Goal: Register for event/course

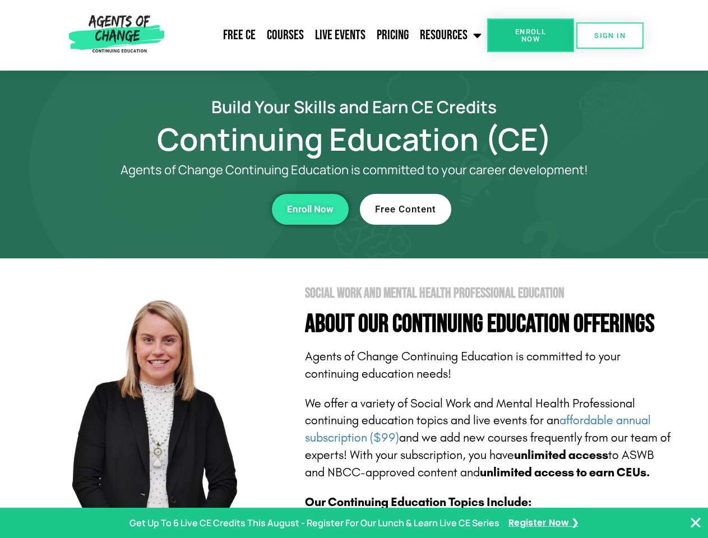
click at [354, 269] on section "Social Work and Mental Health Professional Education About Our Continuing Educa…" at bounding box center [354, 494] width 708 height 471
click at [531, 35] on span "Enroll Now" at bounding box center [530, 35] width 51 height 15
click at [610, 35] on span "SIGN IN" at bounding box center [609, 35] width 31 height 7
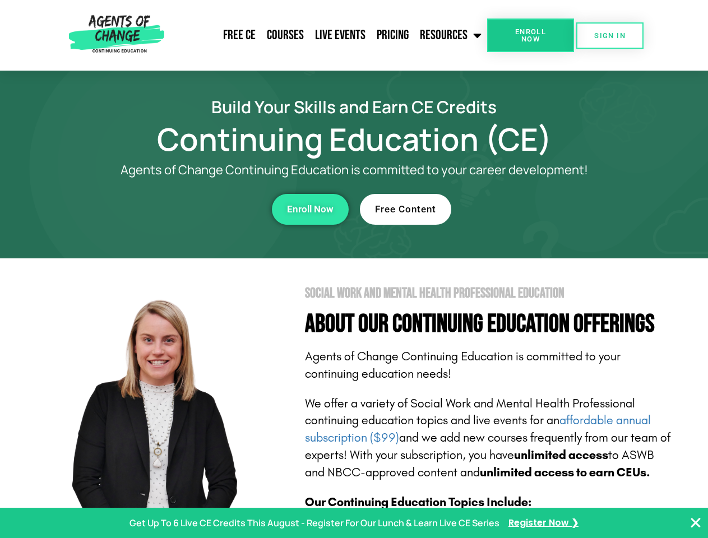
click at [195, 209] on div "Enroll Now" at bounding box center [194, 209] width 308 height 31
click at [310, 209] on span "Enroll Now" at bounding box center [310, 210] width 47 height 10
click at [514, 209] on div "Free Content" at bounding box center [514, 209] width 308 height 31
